Goal: Transaction & Acquisition: Subscribe to service/newsletter

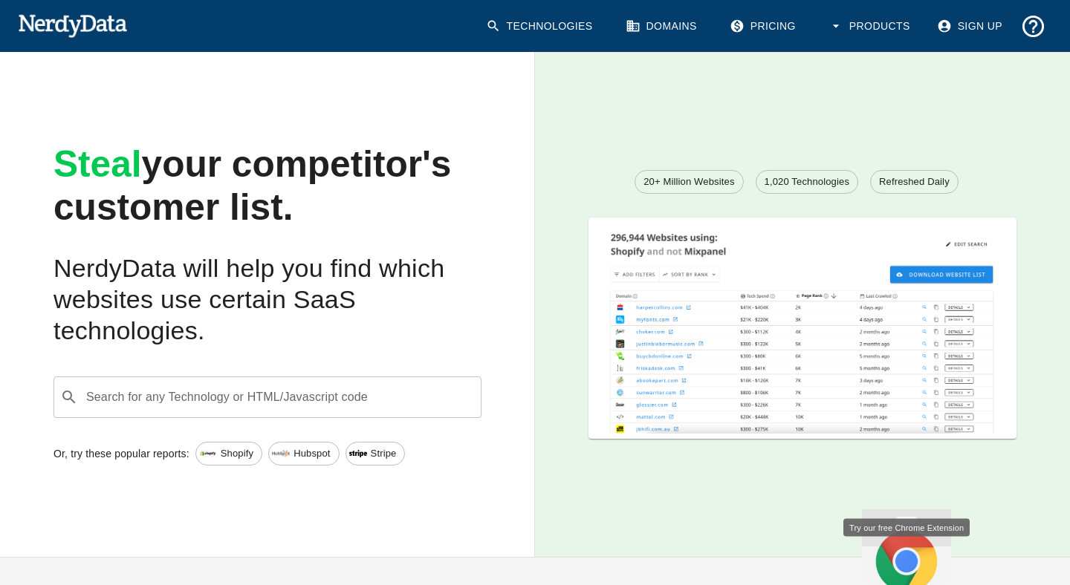
click at [452, 280] on div "Steal your competitor's customer list. NerdyData will help you find which websi…" at bounding box center [256, 233] width 452 height 227
click at [451, 318] on h2 "NerdyData will help you find which websites use certain SaaS technologies." at bounding box center [267, 300] width 428 height 94
click at [86, 33] on img at bounding box center [72, 25] width 109 height 30
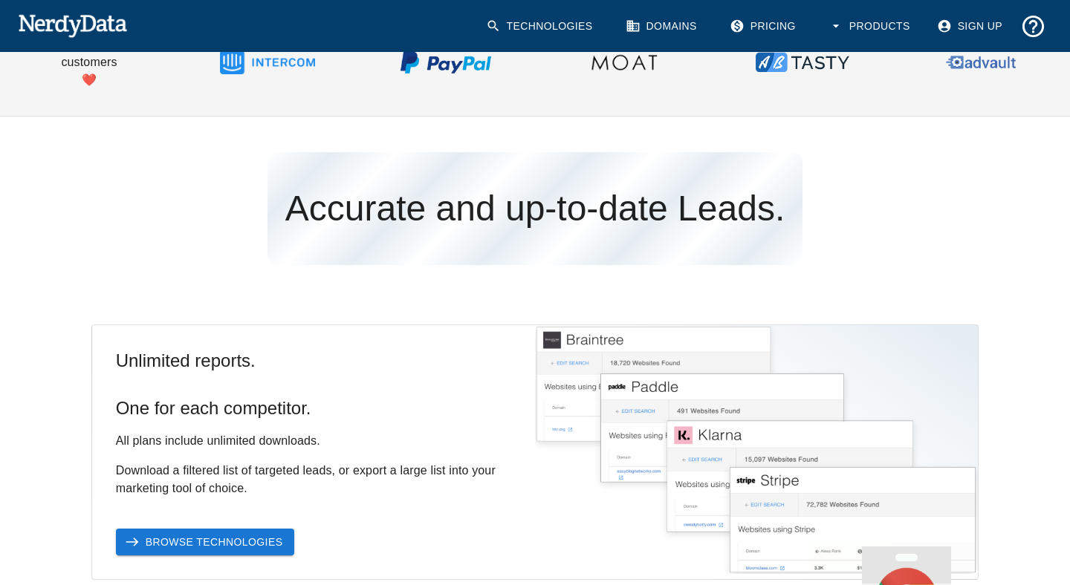
scroll to position [718, 0]
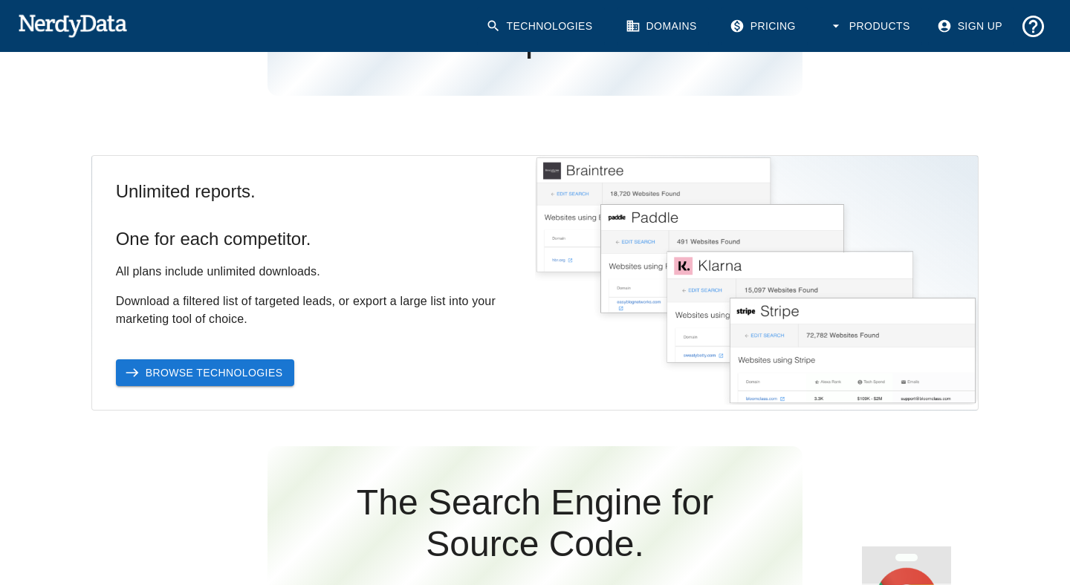
click at [763, 45] on div "Technologies Domains Pricing Products Sign Up" at bounding box center [761, 27] width 581 height 62
click at [763, 38] on link "Pricing" at bounding box center [764, 26] width 87 height 38
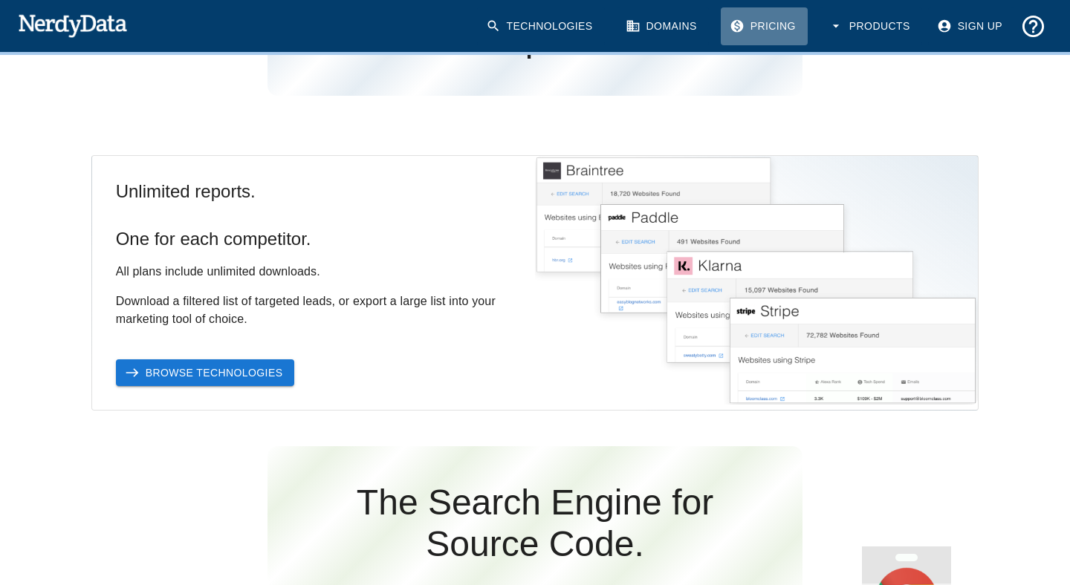
click at [763, 36] on link "Pricing" at bounding box center [764, 26] width 87 height 38
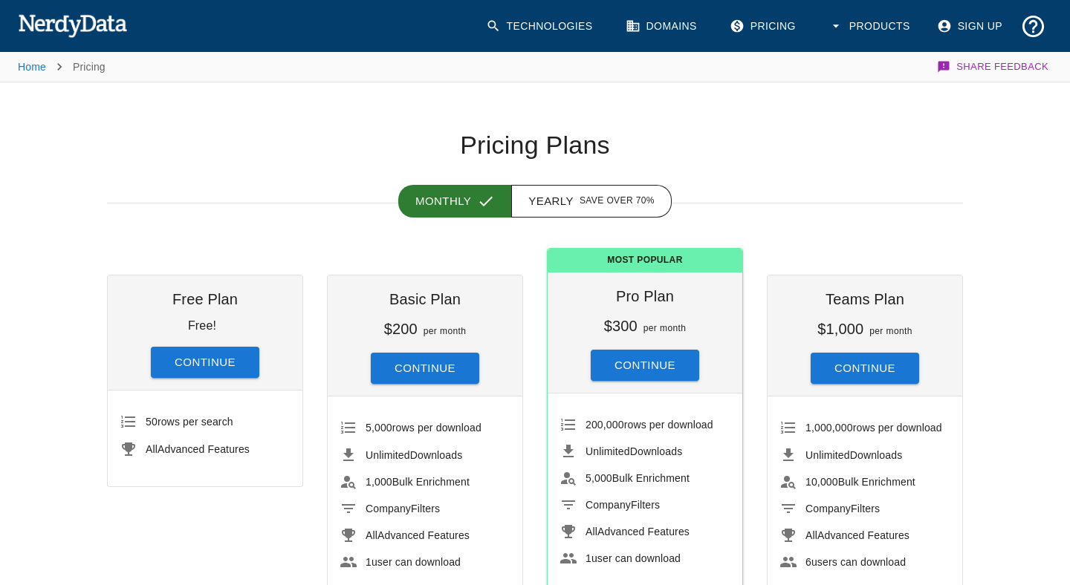
scroll to position [78, 0]
